Goal: Book appointment/travel/reservation

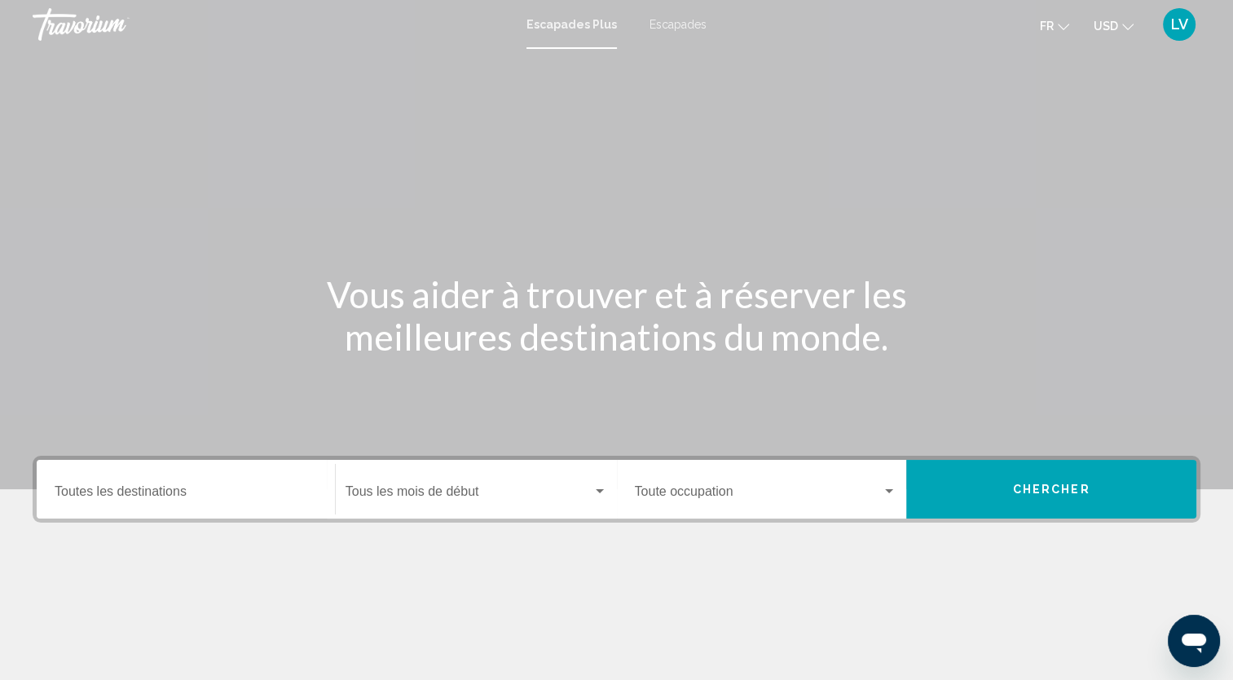
click at [1004, 491] on button "Chercher" at bounding box center [1051, 489] width 290 height 59
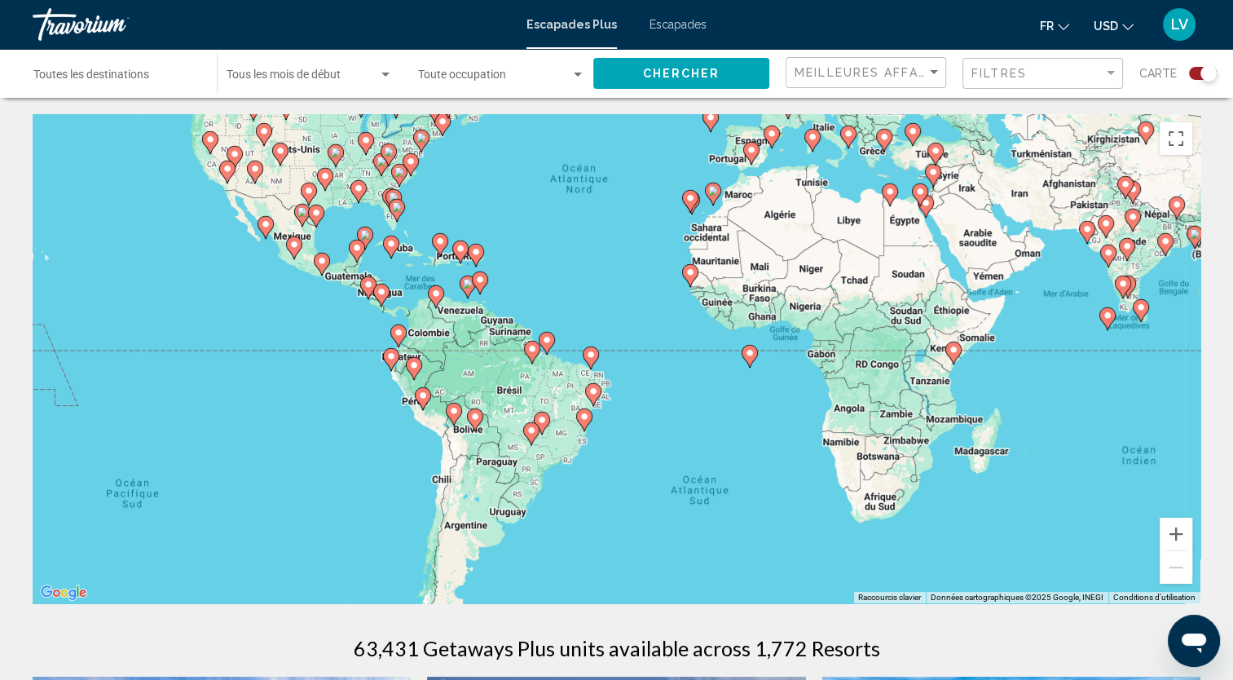
drag, startPoint x: 567, startPoint y: 425, endPoint x: 580, endPoint y: 364, distance: 62.5
click at [580, 364] on div "Pour activer le glissement avec le clavier, appuyez sur Alt+Entrée. Une fois ce…" at bounding box center [617, 358] width 1168 height 489
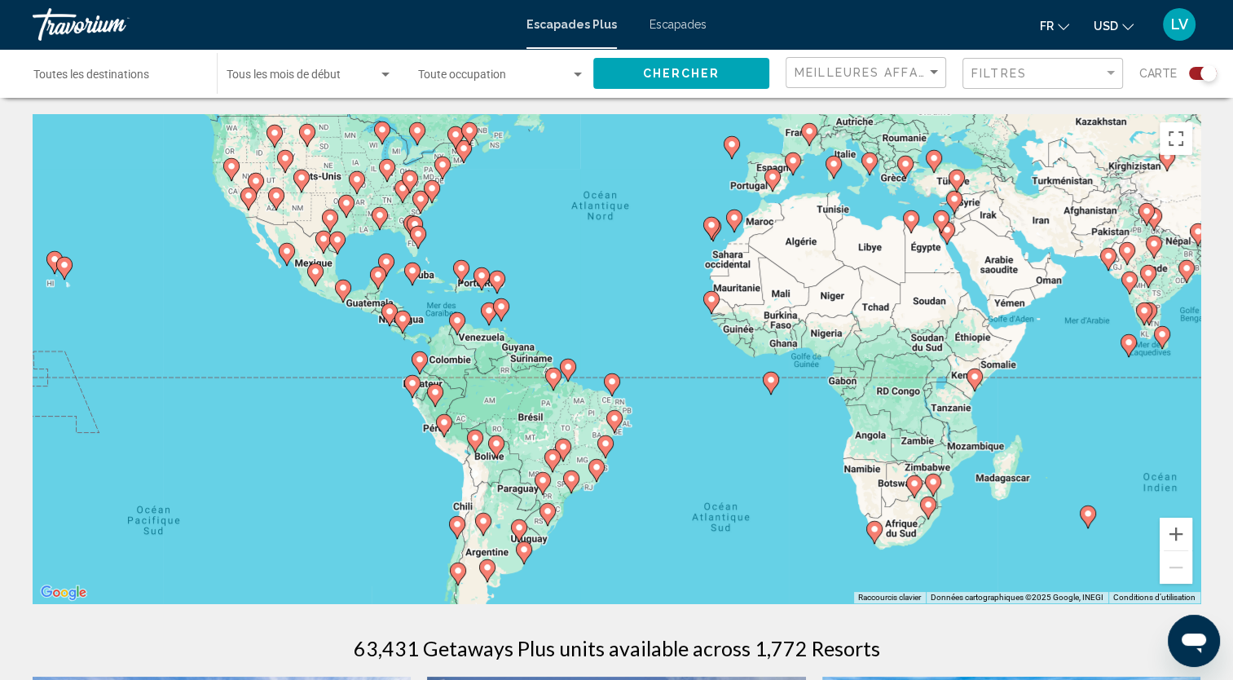
drag, startPoint x: 700, startPoint y: 462, endPoint x: 717, endPoint y: 491, distance: 33.3
click at [717, 491] on div "Pour activer le glissement avec le clavier, appuyez sur Alt+Entrée. Une fois ce…" at bounding box center [617, 358] width 1168 height 489
click at [528, 407] on div "Pour activer le glissement avec le clavier, appuyez sur Alt+Entrée. Une fois ce…" at bounding box center [617, 358] width 1168 height 489
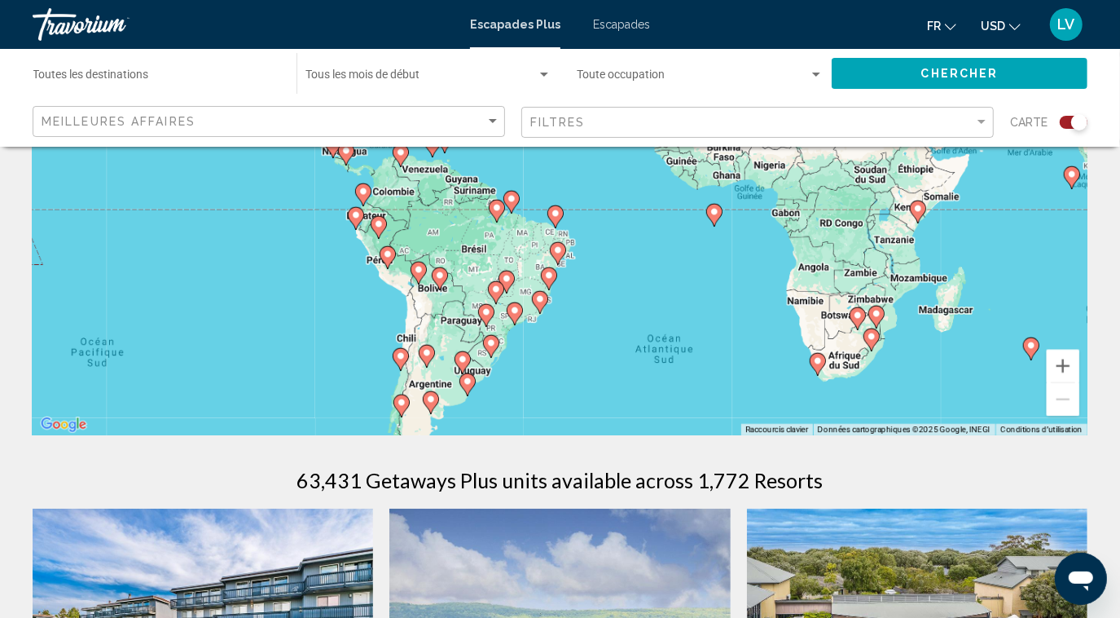
scroll to position [247, 0]
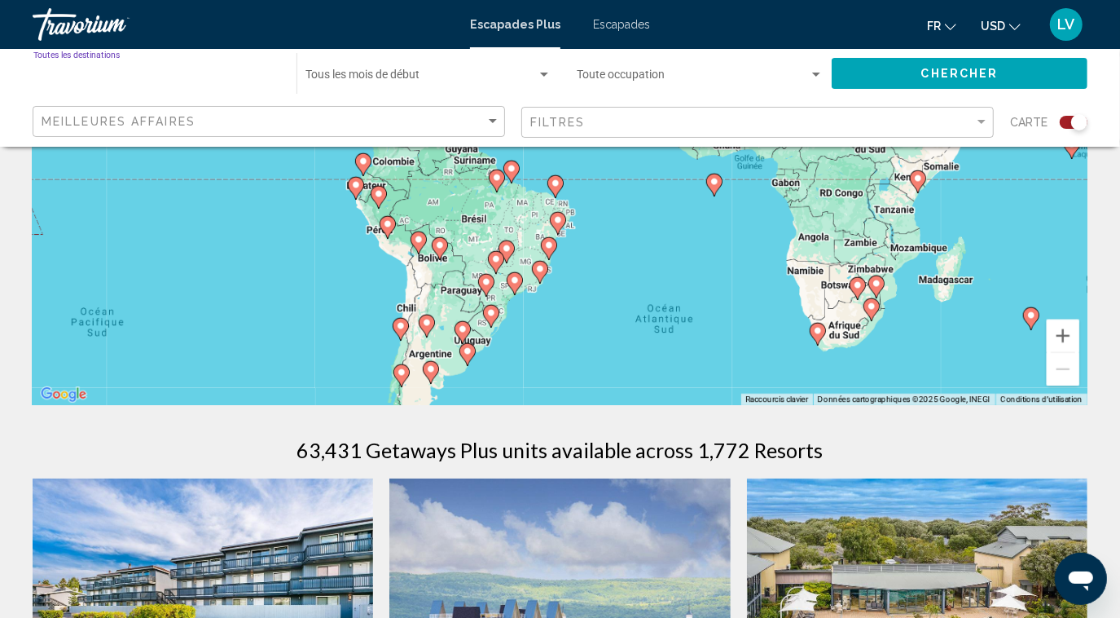
click at [191, 77] on input "Destination Toutes les destinations" at bounding box center [156, 78] width 247 height 13
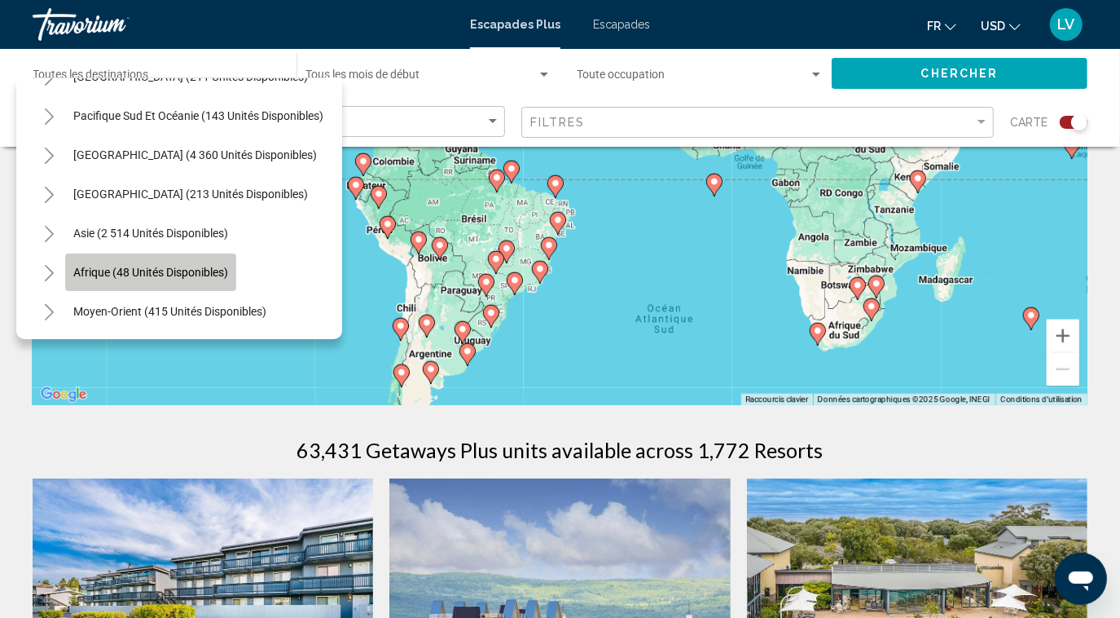
click at [152, 266] on span "Afrique (48 unités disponibles)" at bounding box center [150, 272] width 155 height 13
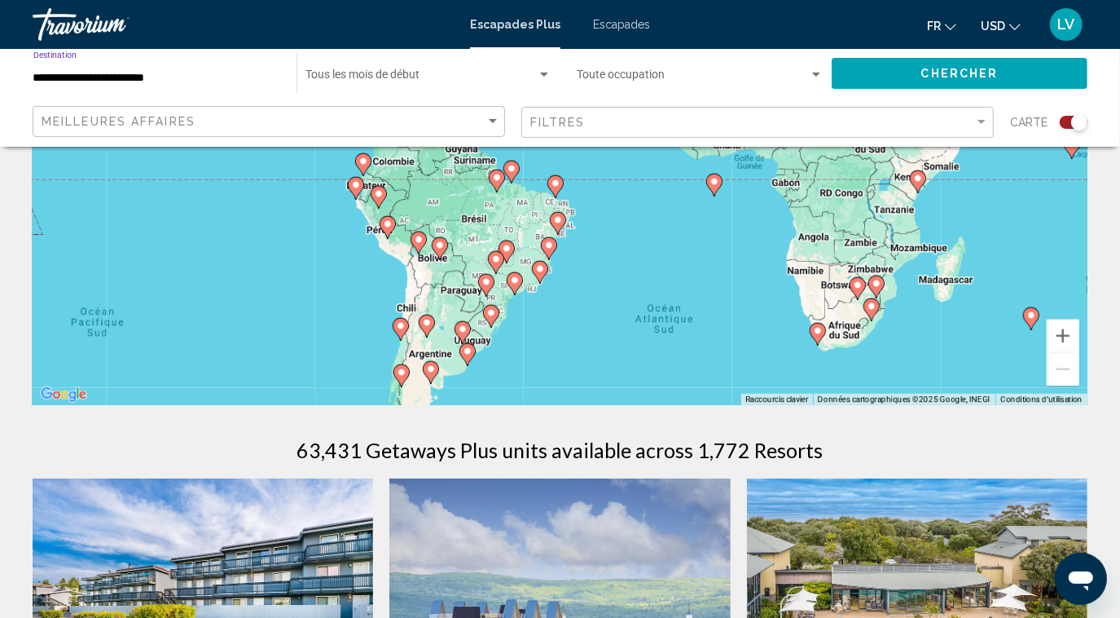
click at [970, 64] on button "Chercher" at bounding box center [960, 73] width 256 height 30
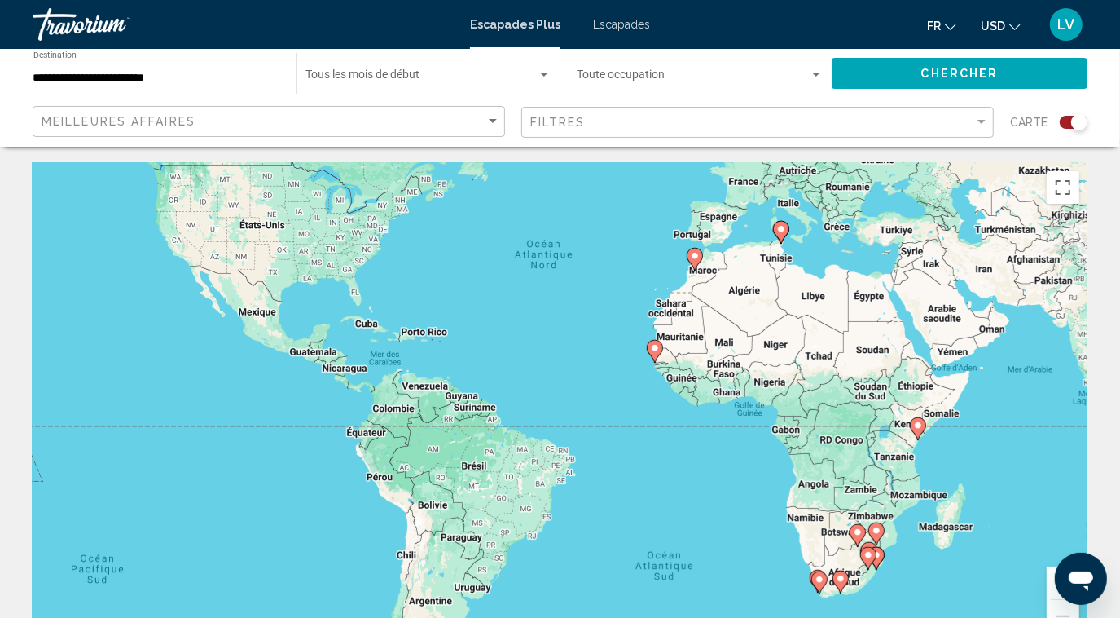
click at [252, 114] on div "Meilleures affaires" at bounding box center [271, 122] width 459 height 30
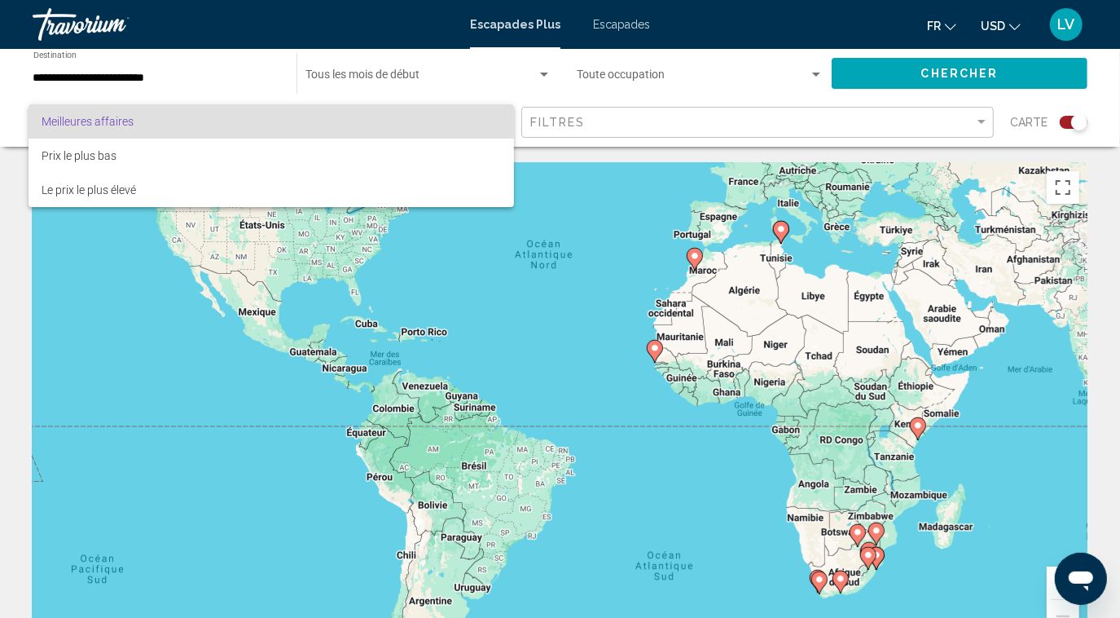
click at [178, 85] on div at bounding box center [560, 309] width 1120 height 618
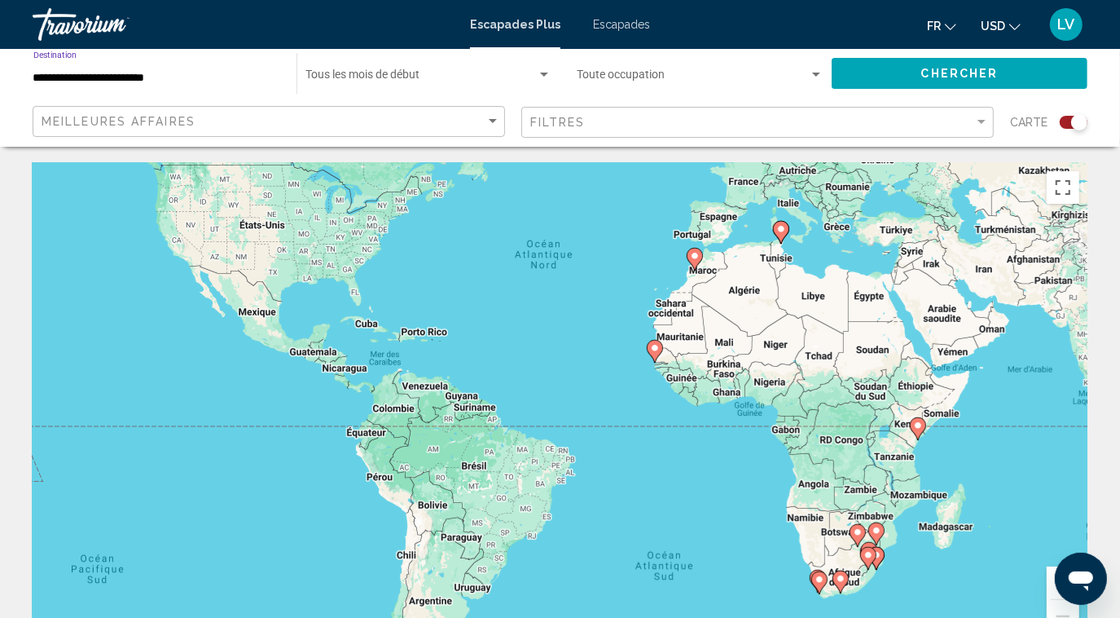
click at [101, 78] on input "**********" at bounding box center [156, 78] width 247 height 13
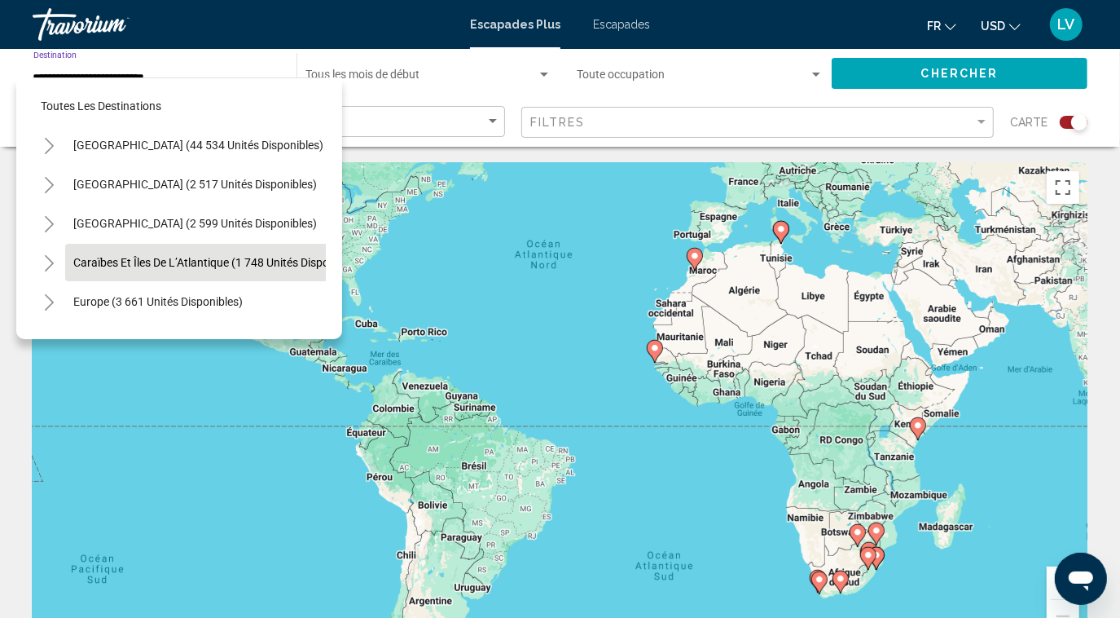
click at [189, 257] on span "Caraïbes et îles de l’Atlantique (1 748 unités disponibles)" at bounding box center [217, 262] width 289 height 13
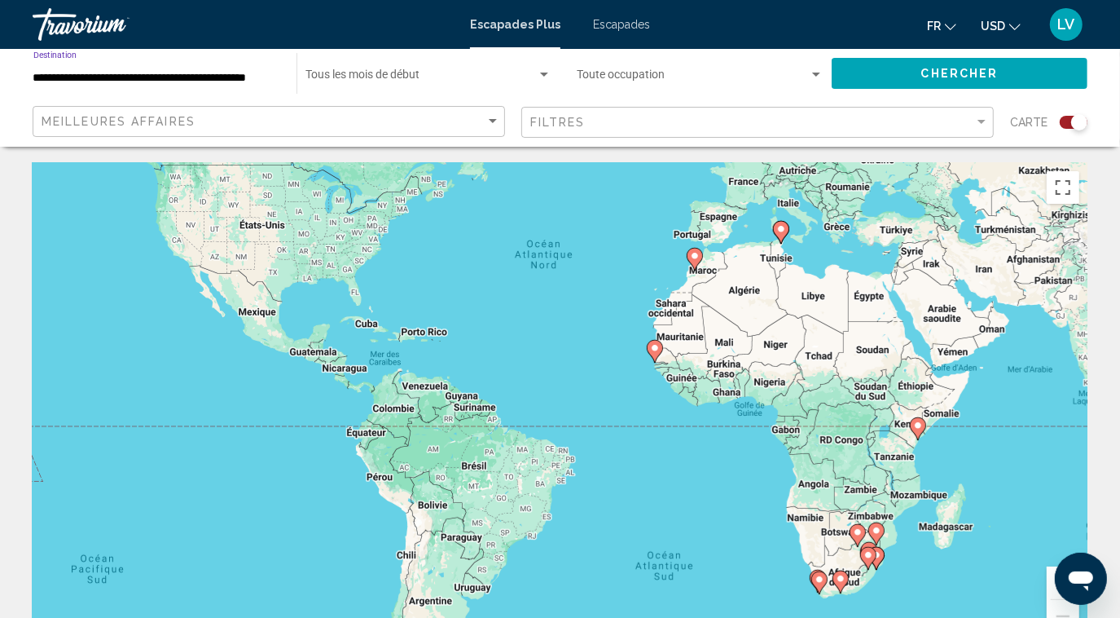
click at [960, 79] on span "Chercher" at bounding box center [960, 74] width 77 height 13
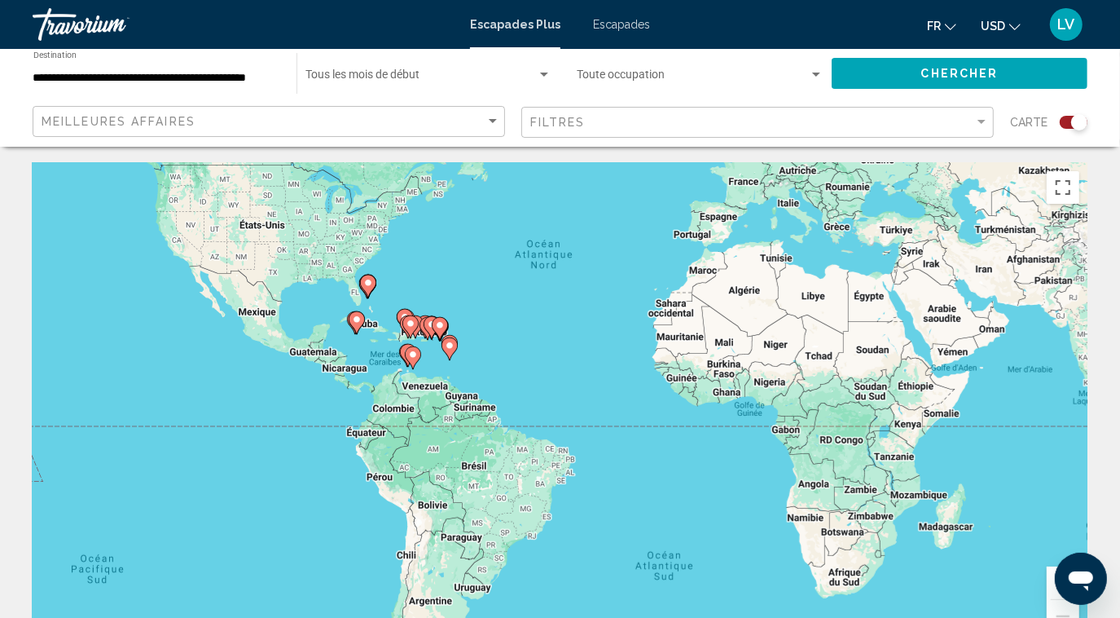
click at [117, 81] on input "**********" at bounding box center [156, 78] width 247 height 13
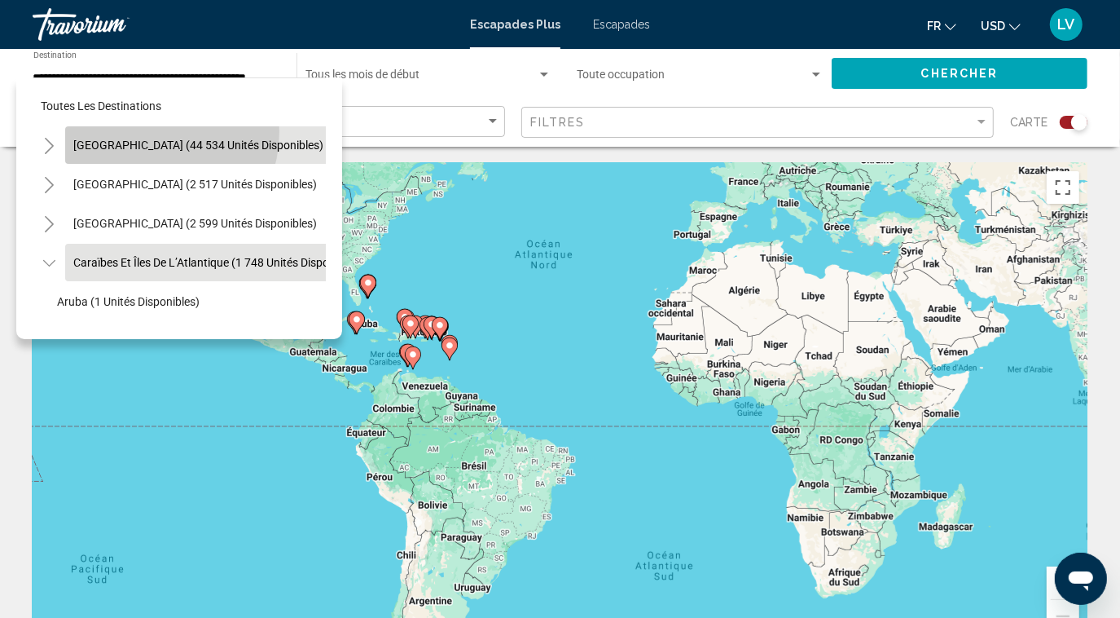
click at [140, 131] on button "[GEOGRAPHIC_DATA] (44 534 unités disponibles)" at bounding box center [198, 144] width 266 height 37
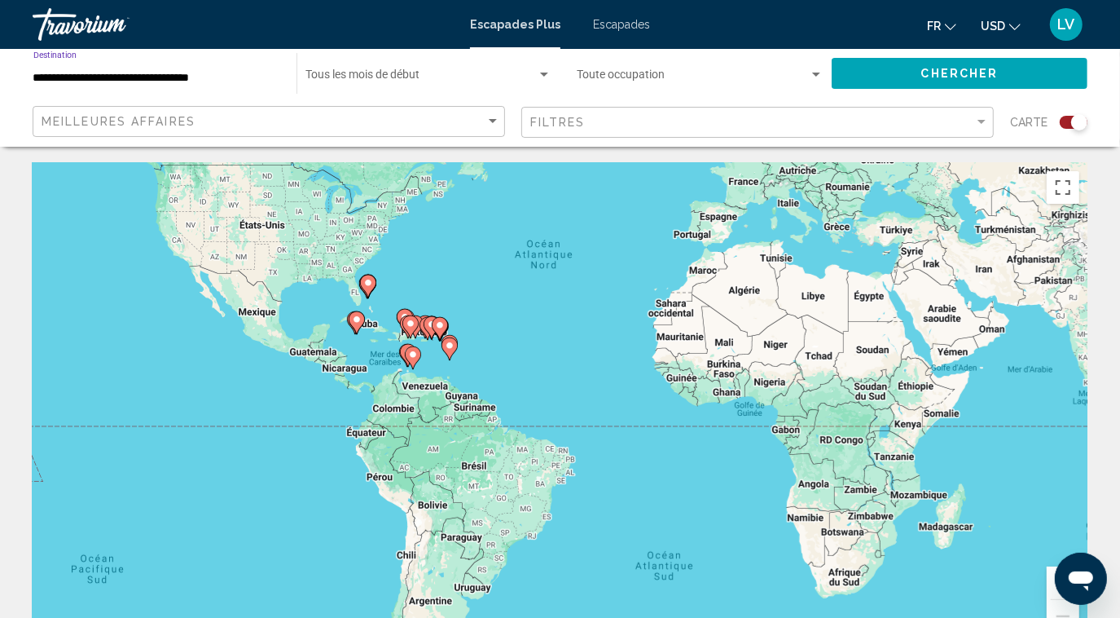
click at [134, 72] on input "**********" at bounding box center [156, 78] width 247 height 13
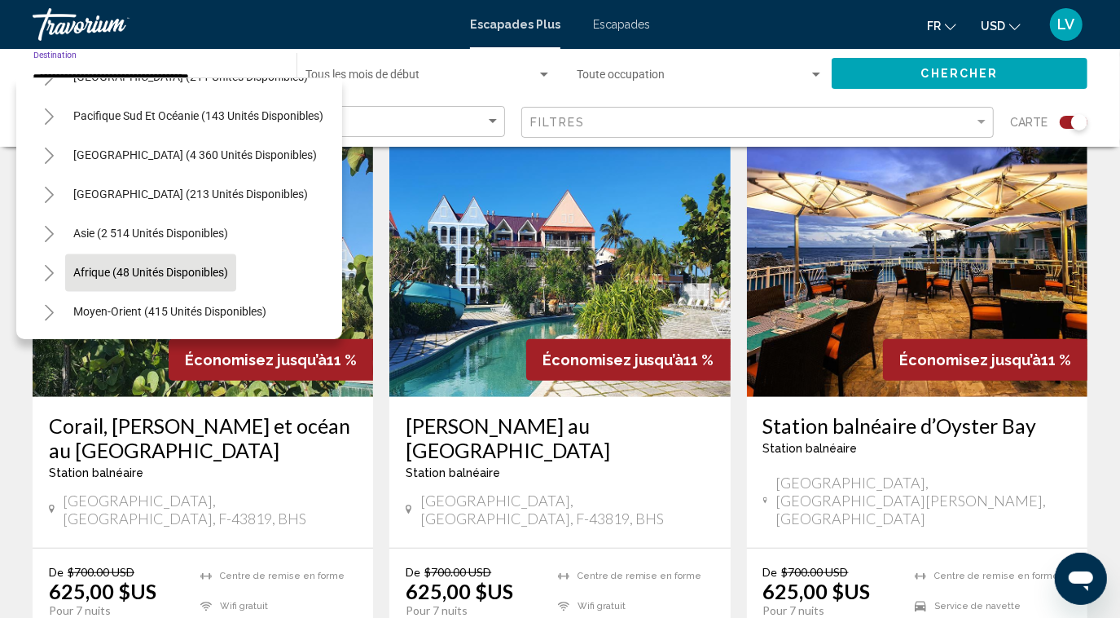
scroll to position [617, 0]
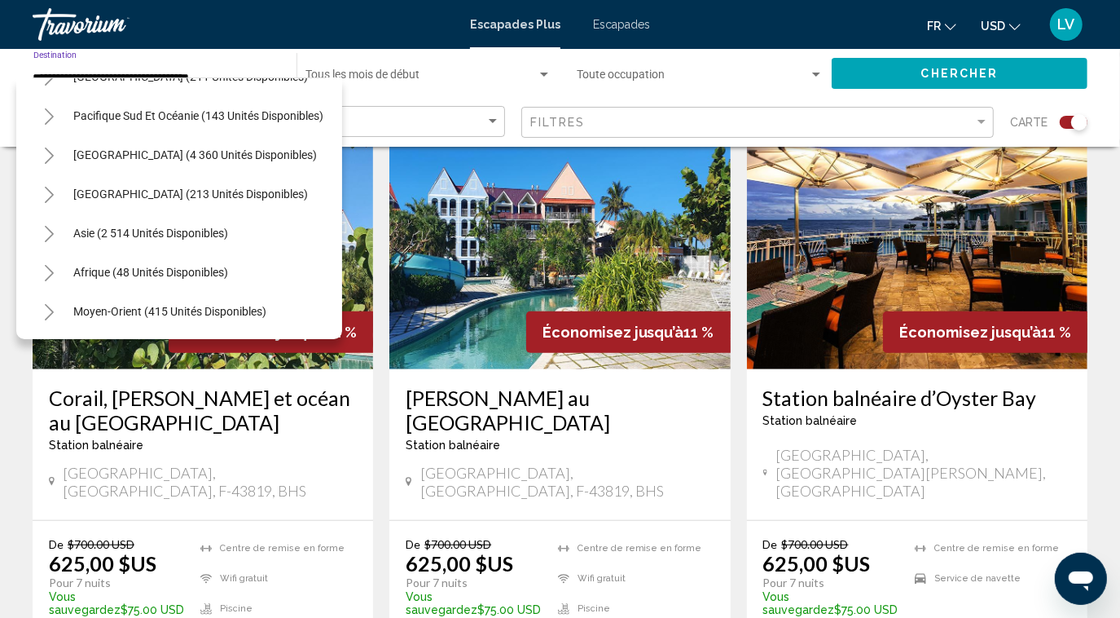
click at [46, 304] on icon "Toggle Moyen-Orient (415 unités disponibles)" at bounding box center [49, 312] width 12 height 16
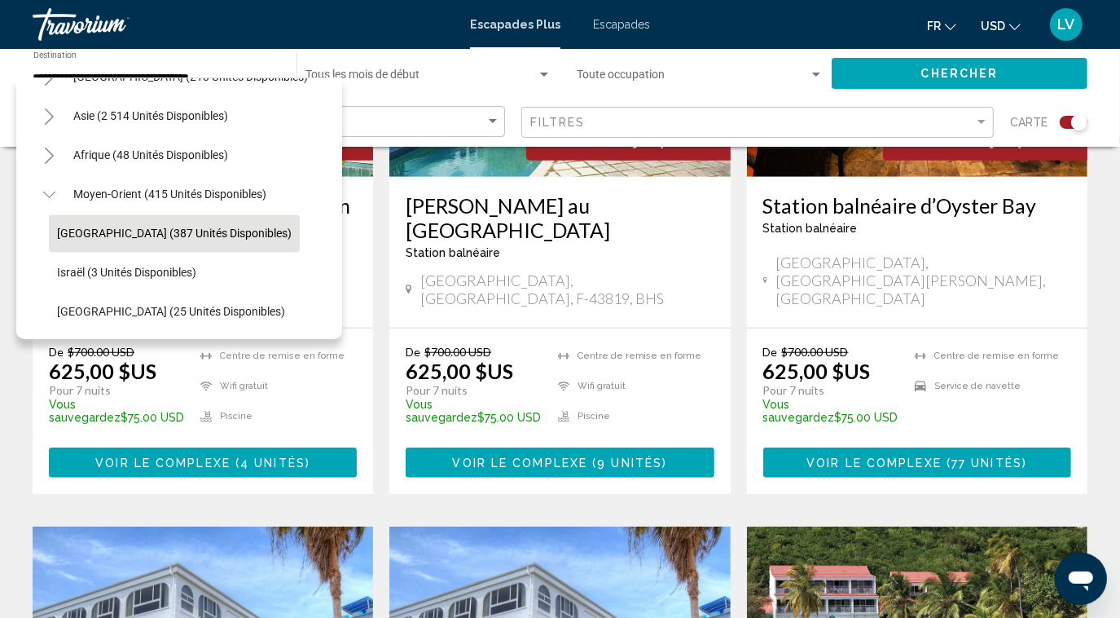
scroll to position [864, 0]
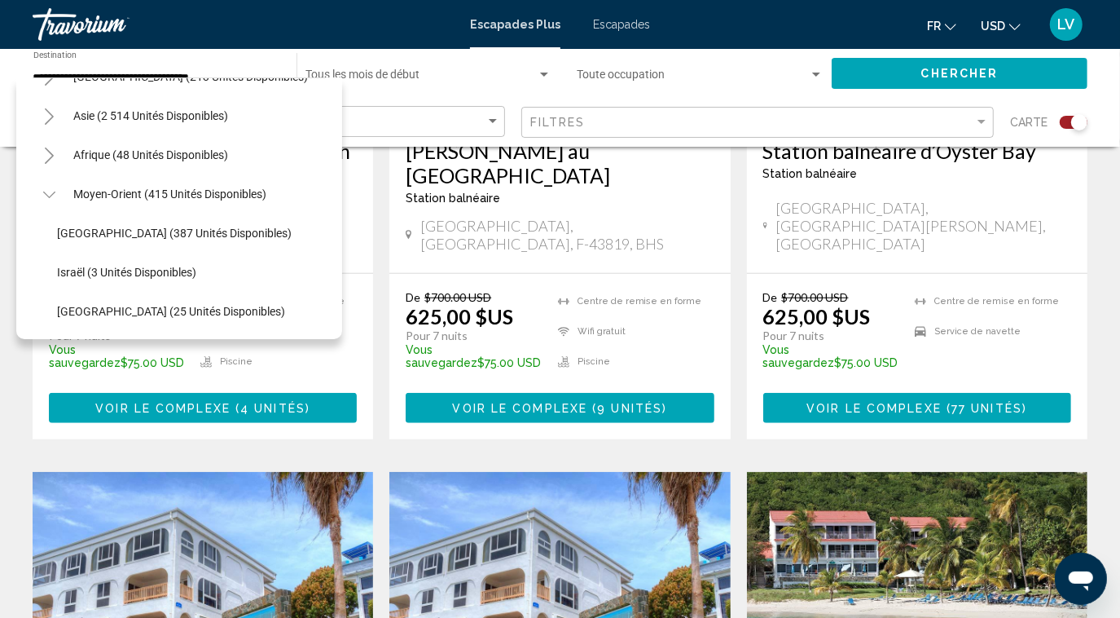
click at [45, 148] on icon "Toggle Africa (48 unités disponibles)" at bounding box center [49, 155] width 12 height 16
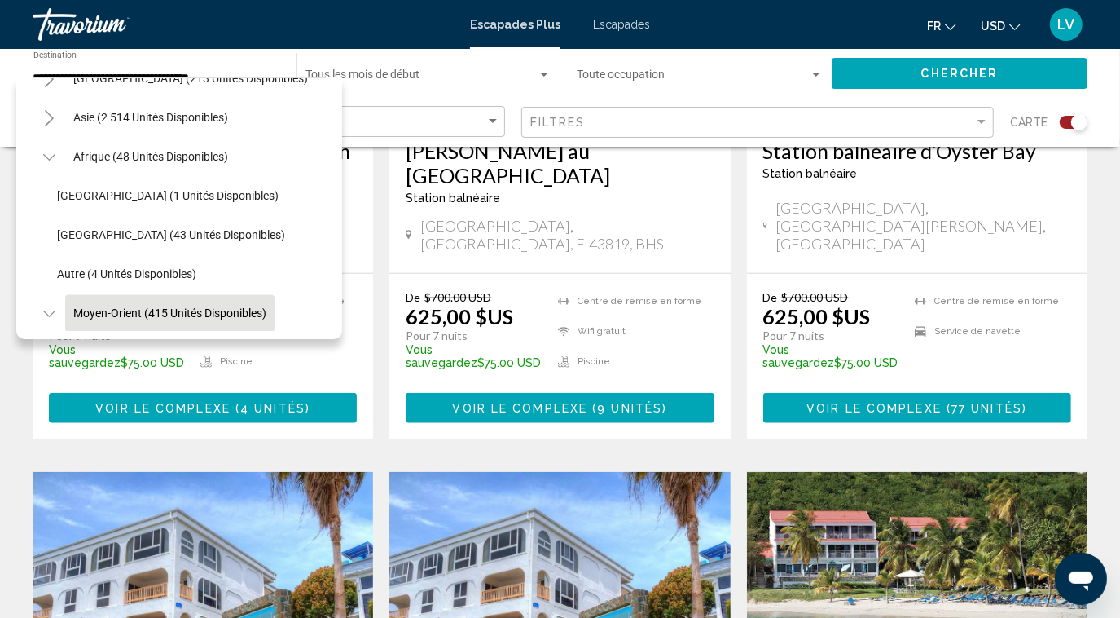
scroll to position [2218, 0]
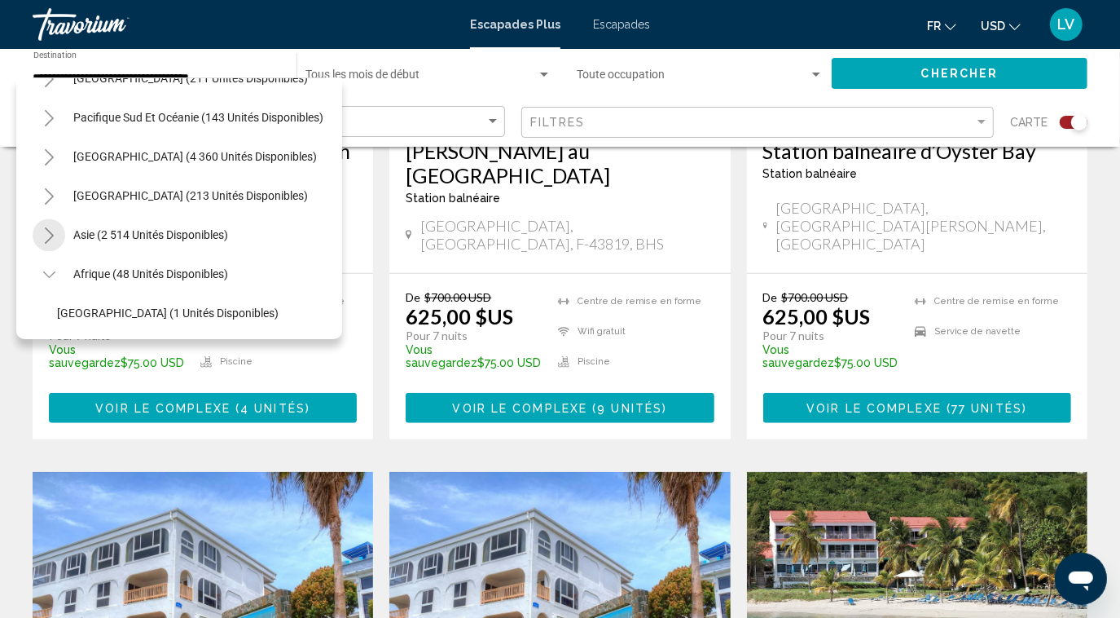
click at [45, 222] on button "Toggle Asia (2 514 unités disponibles)" at bounding box center [49, 234] width 33 height 33
click at [45, 201] on icon "Toggle Amérique centrale (213 unités disponibles)" at bounding box center [49, 196] width 12 height 16
click at [47, 166] on button "Toggle Amérique du Sud (4 360 unités disponibles)" at bounding box center [49, 156] width 33 height 33
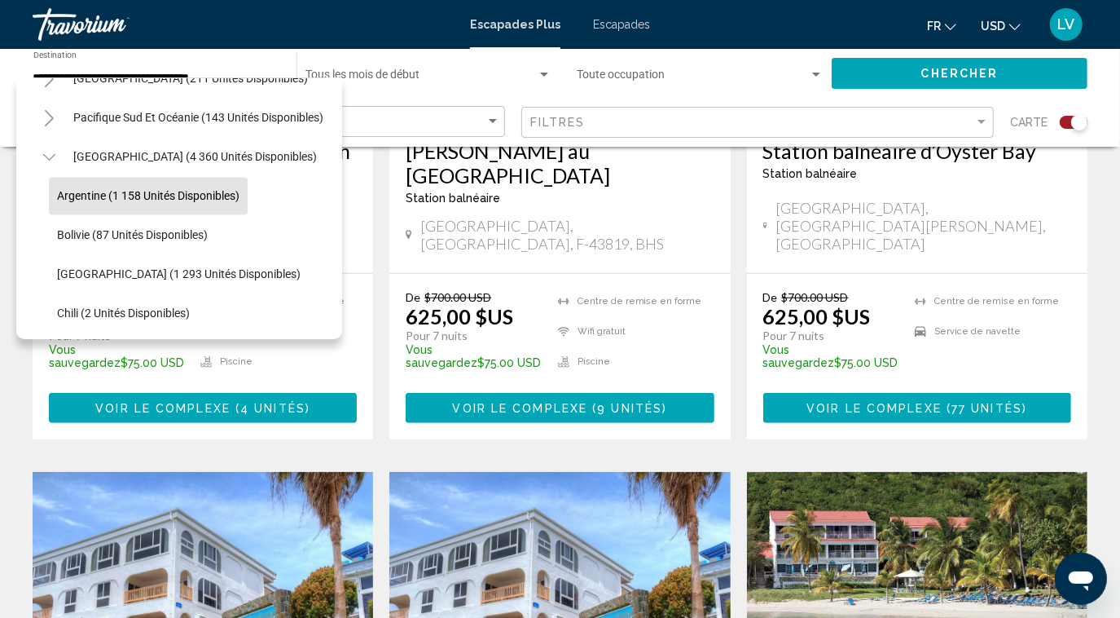
scroll to position [2342, 0]
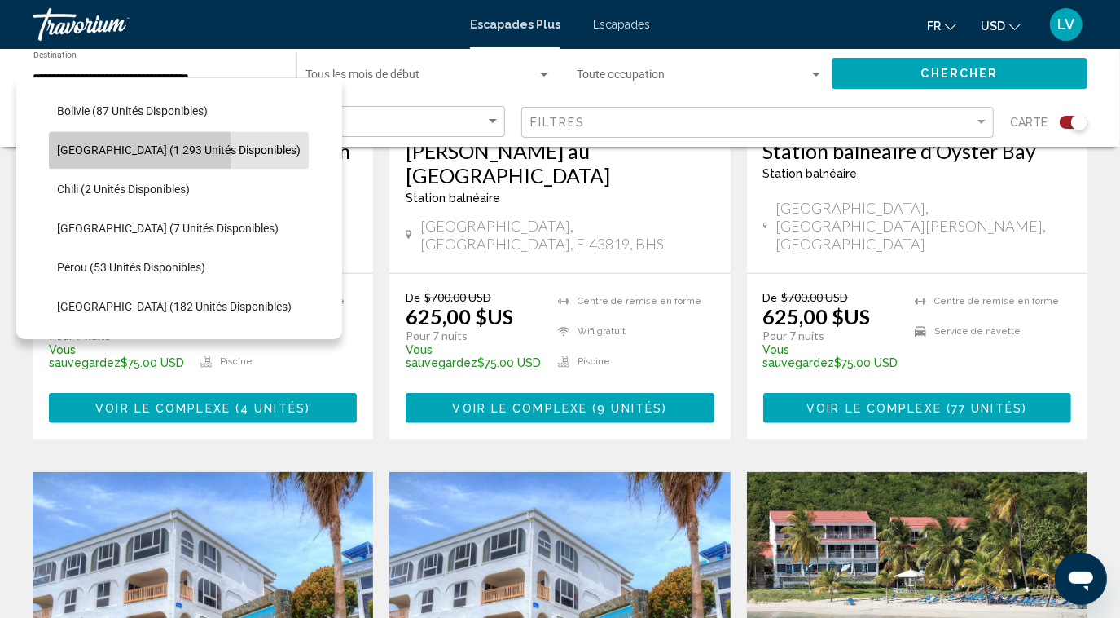
click at [82, 151] on span "[GEOGRAPHIC_DATA] (1 293 unités disponibles)" at bounding box center [179, 149] width 244 height 13
type input "**********"
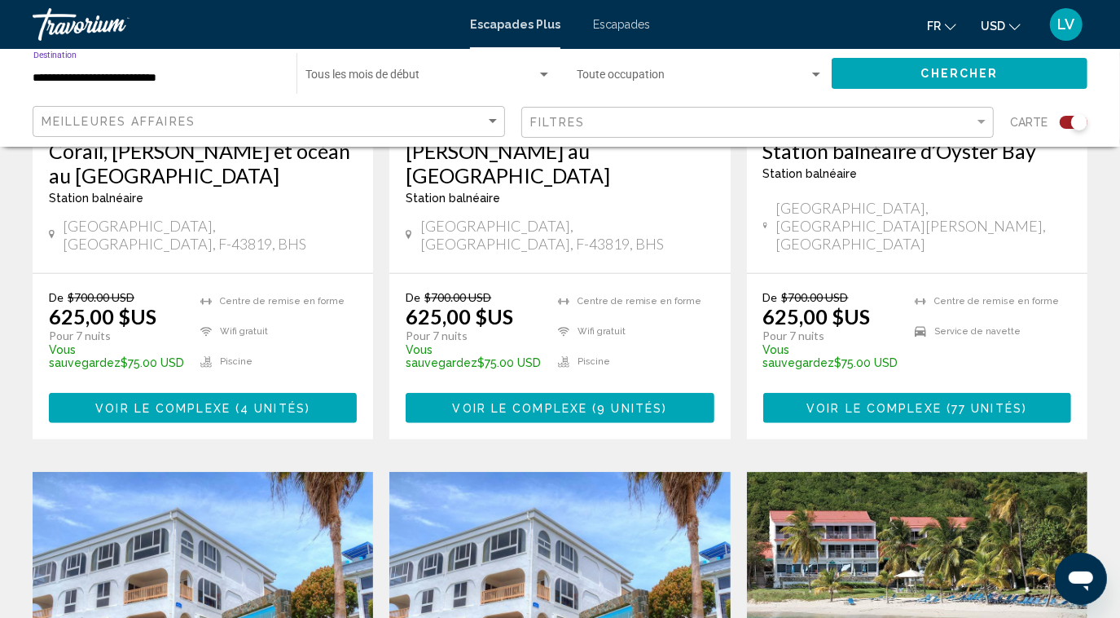
click at [883, 75] on button "Chercher" at bounding box center [960, 73] width 256 height 30
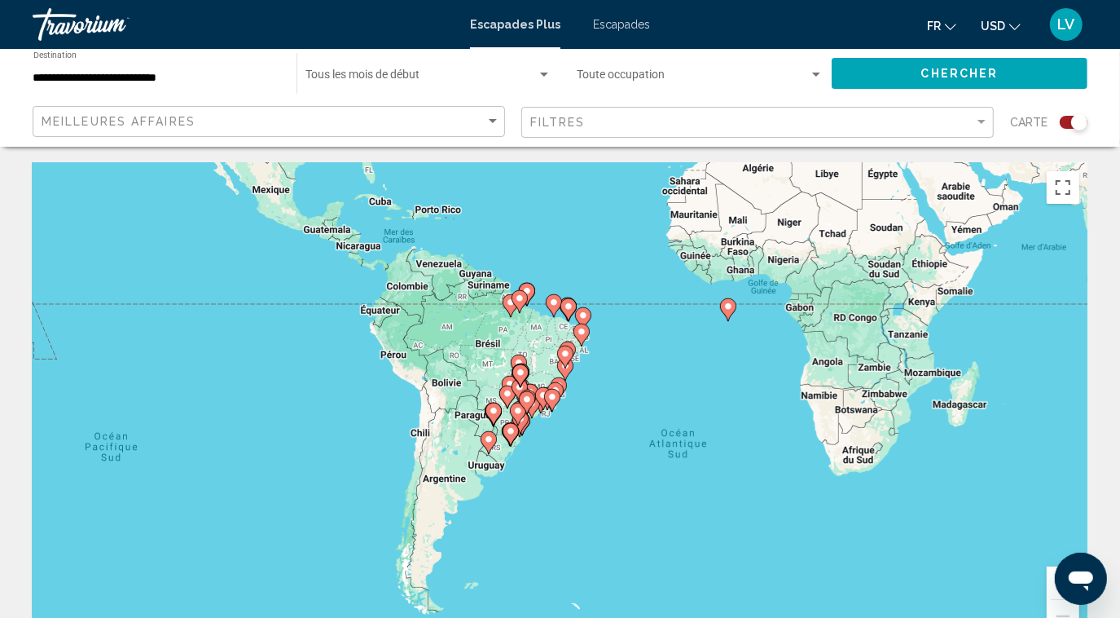
drag, startPoint x: 590, startPoint y: 279, endPoint x: 711, endPoint y: 122, distance: 198.2
click at [609, 179] on div "Pour activer le glissement avec le clavier, appuyez sur Alt+Entrée. Une fois ce…" at bounding box center [560, 407] width 1055 height 489
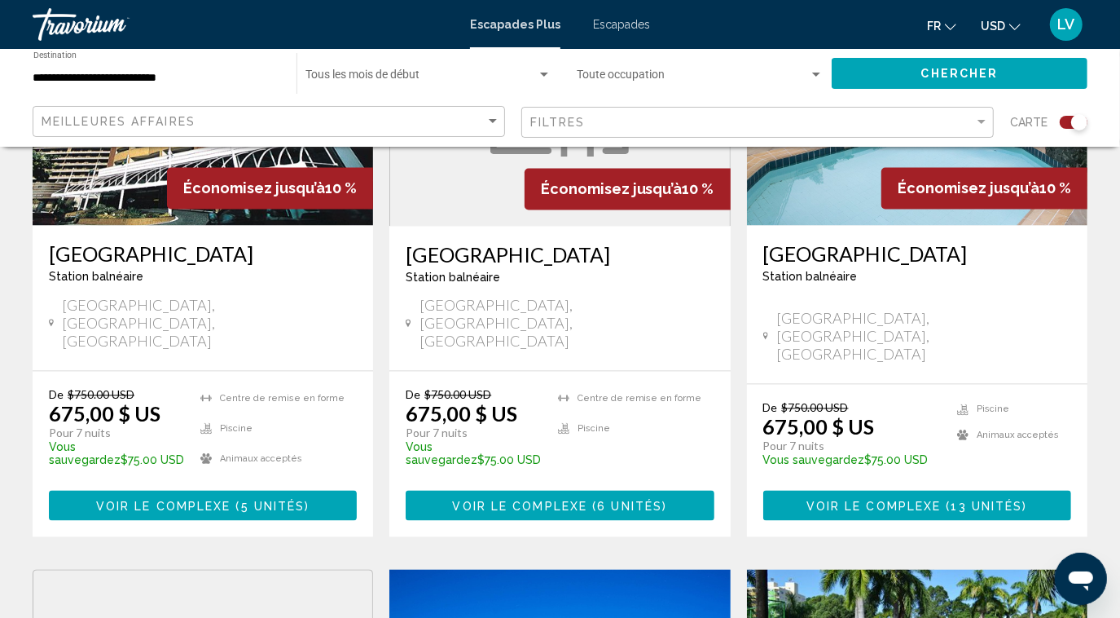
scroll to position [1481, 0]
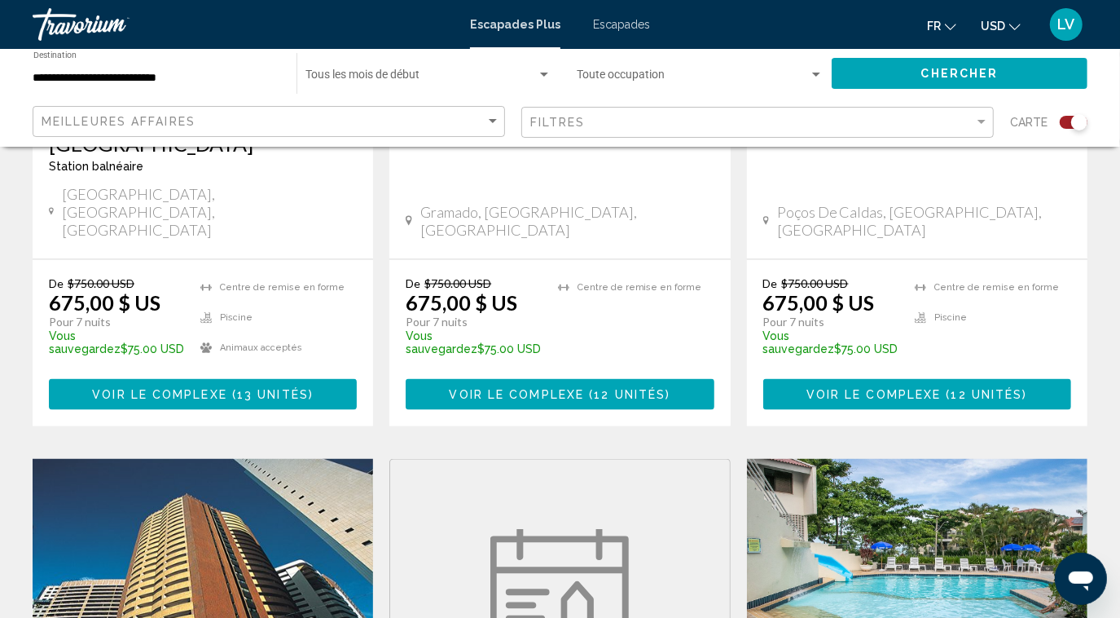
click at [118, 81] on input "**********" at bounding box center [156, 78] width 247 height 13
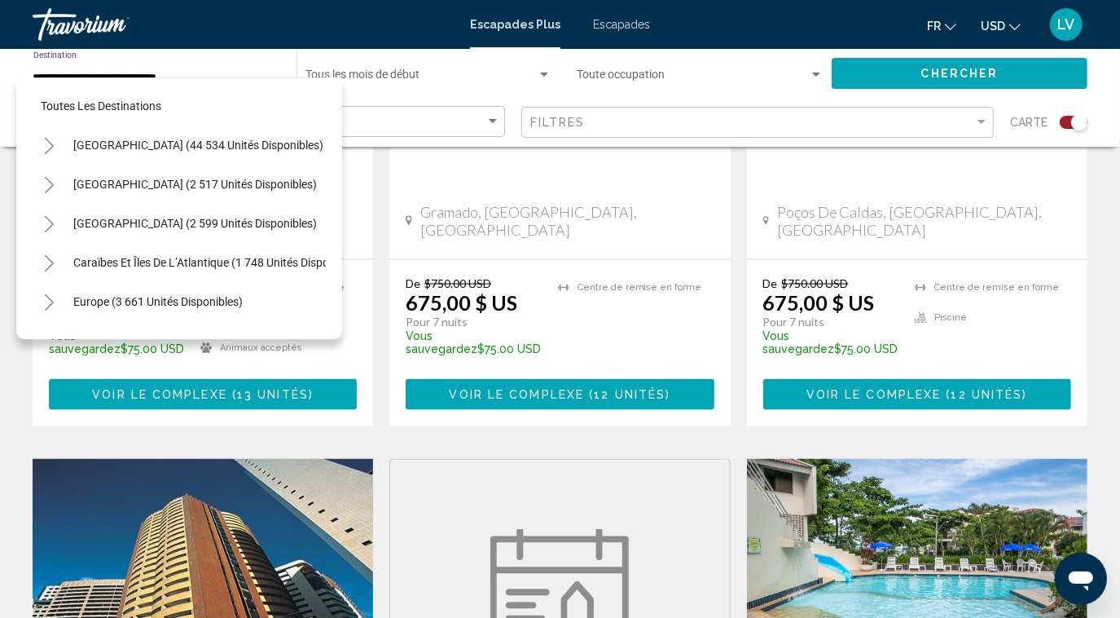
scroll to position [337, 0]
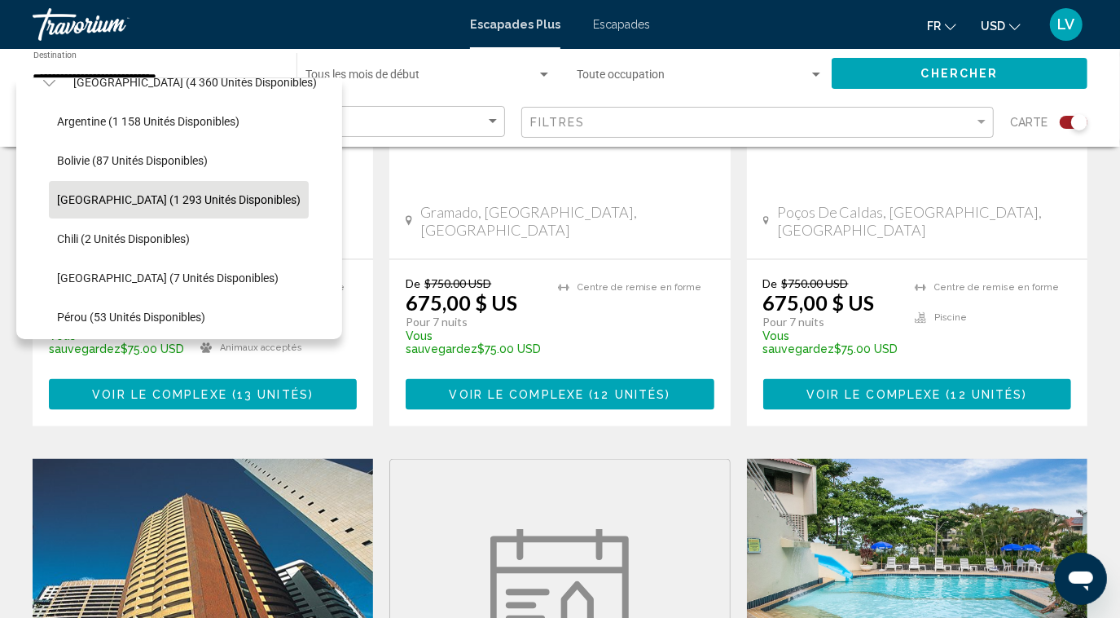
click at [593, 70] on div "Occupancy Toute occupation" at bounding box center [700, 73] width 247 height 45
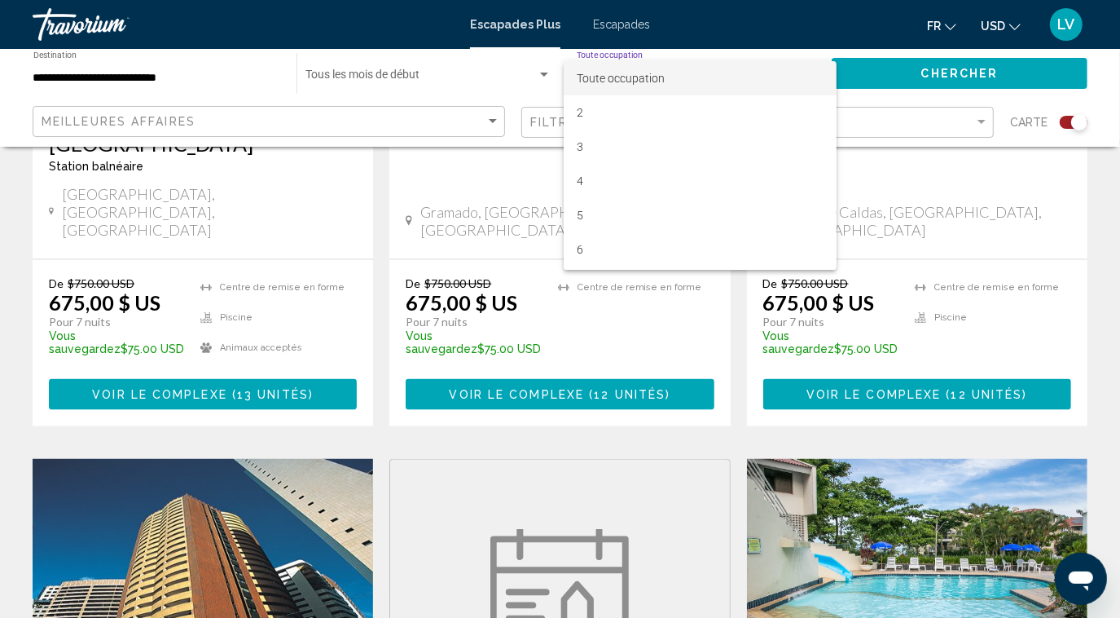
click at [493, 73] on div at bounding box center [560, 309] width 1120 height 618
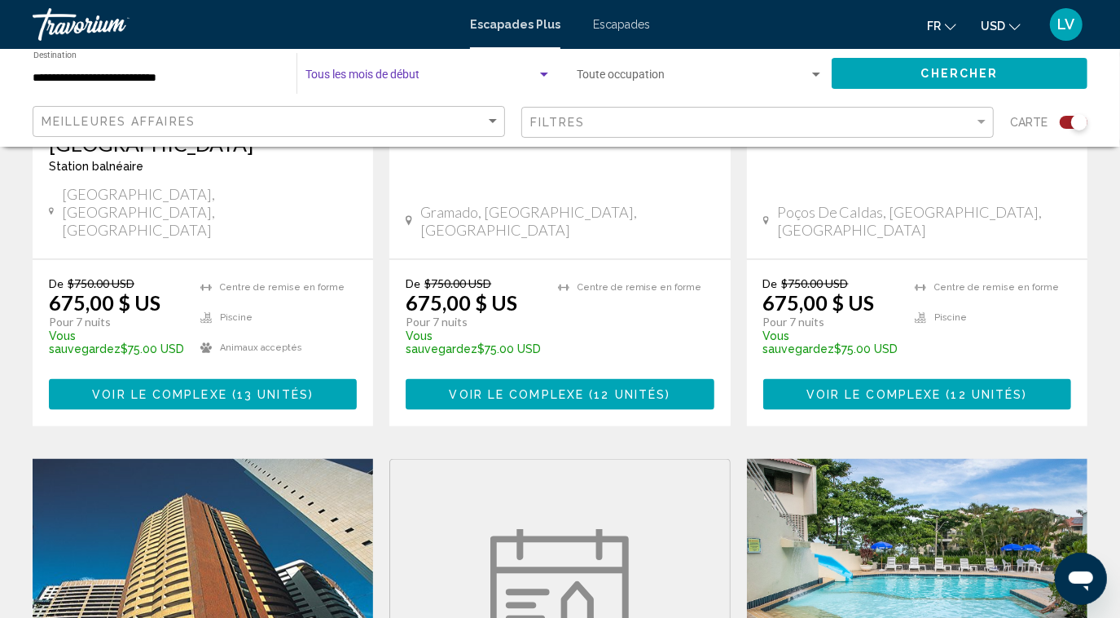
click at [463, 77] on span "Widget de recherche" at bounding box center [421, 78] width 231 height 13
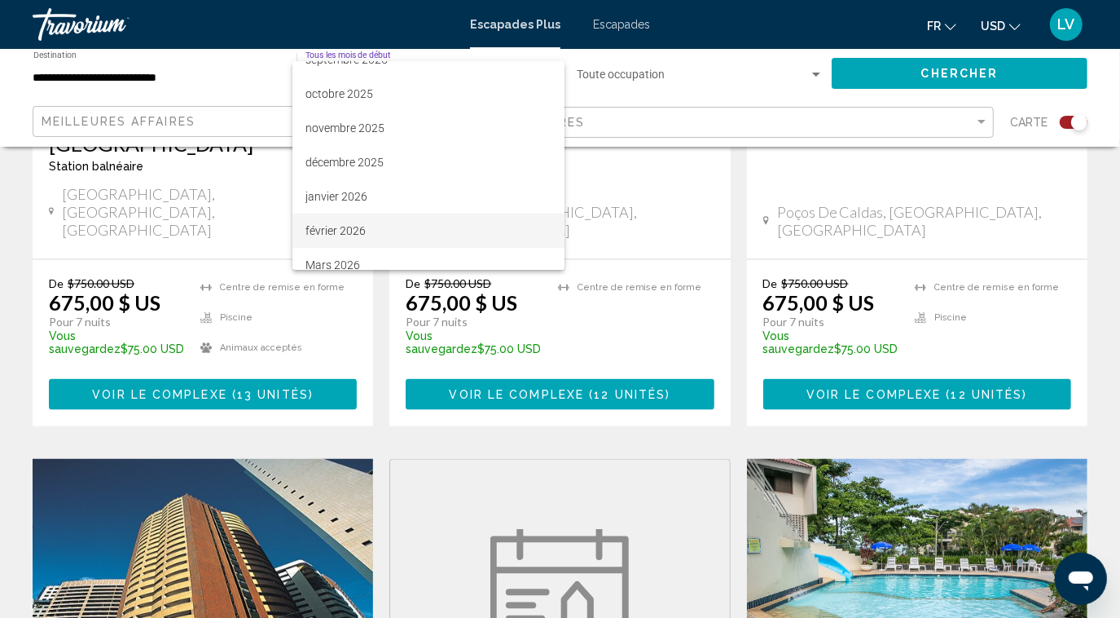
scroll to position [123, 0]
click at [343, 235] on span "Mars 2026" at bounding box center [429, 229] width 246 height 34
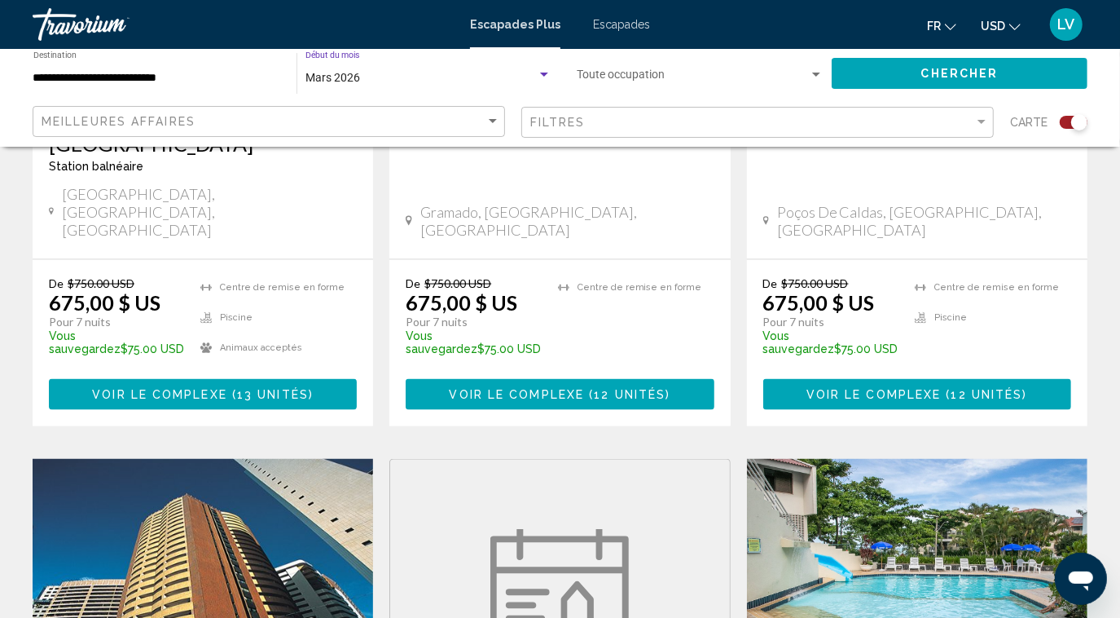
click at [913, 63] on button "Chercher" at bounding box center [960, 73] width 256 height 30
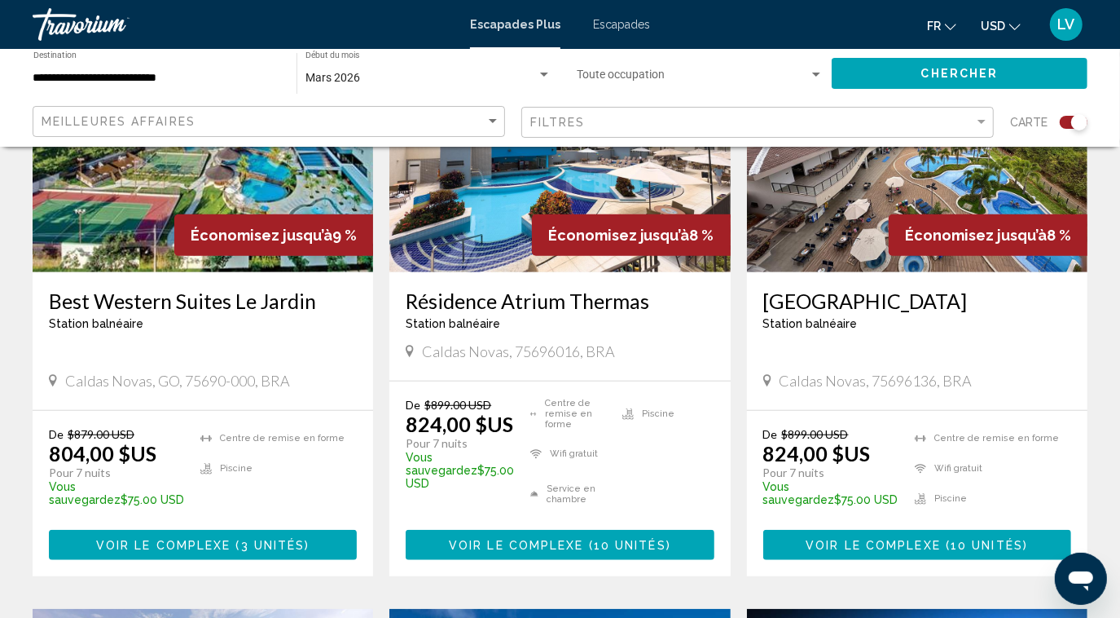
scroll to position [741, 0]
